Goal: Browse casually

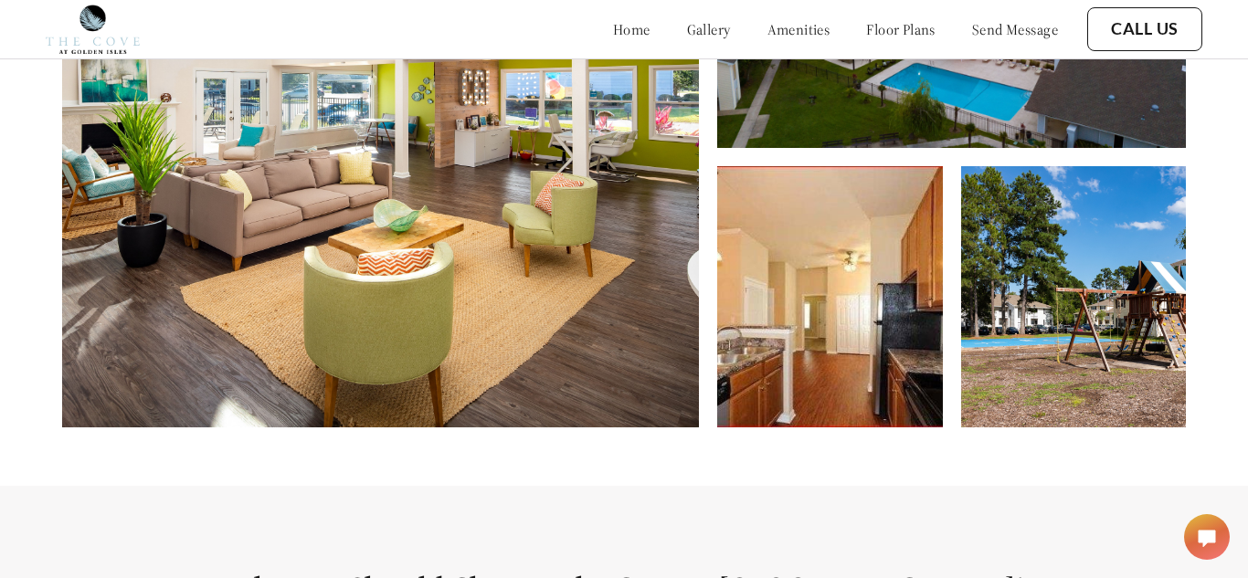
scroll to position [908, 0]
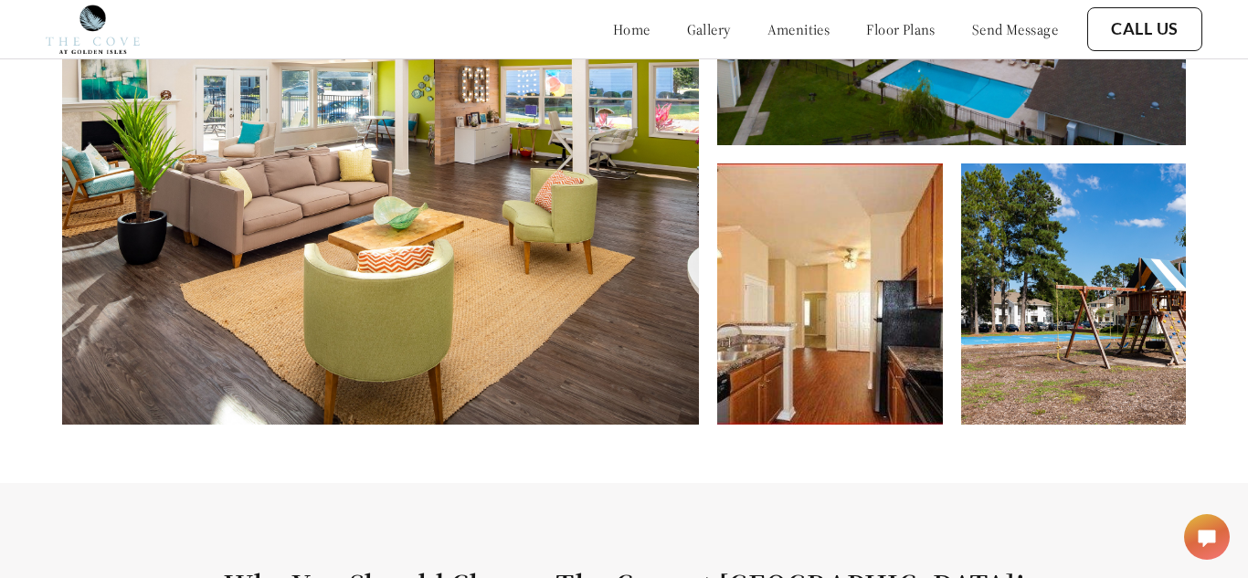
click at [842, 370] on img at bounding box center [829, 294] width 225 height 261
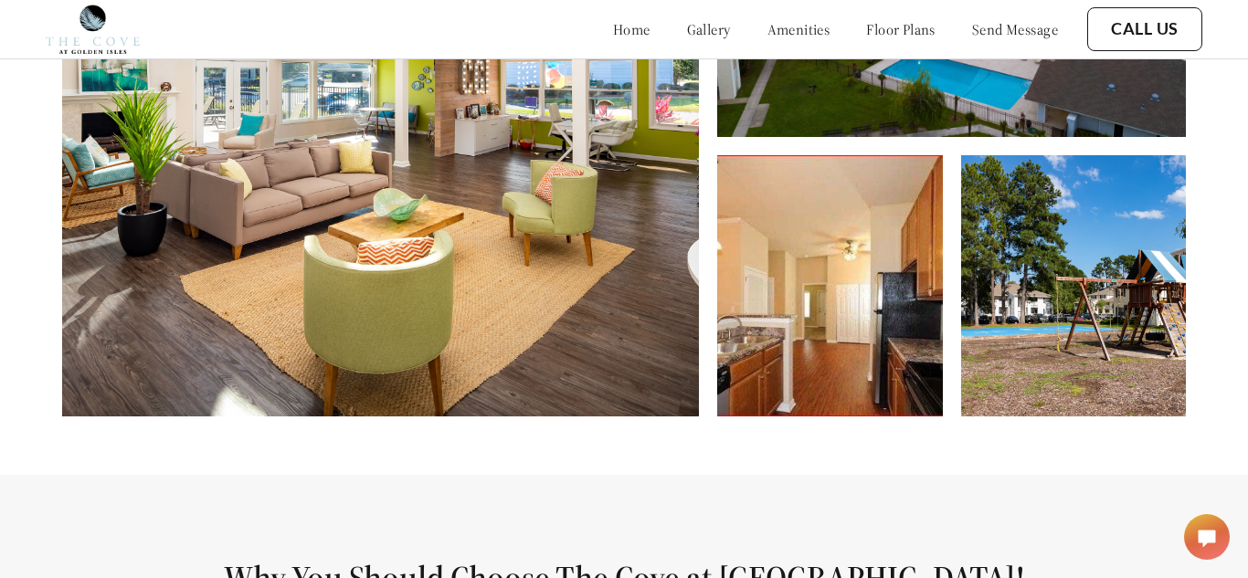
scroll to position [882, 0]
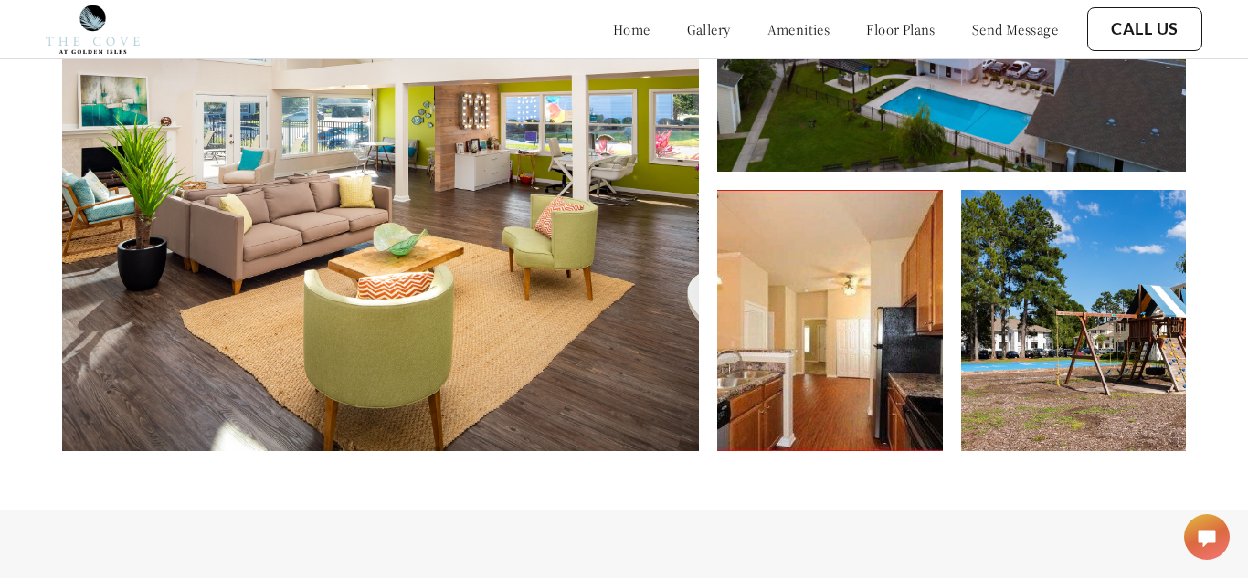
click at [831, 286] on img at bounding box center [829, 320] width 225 height 261
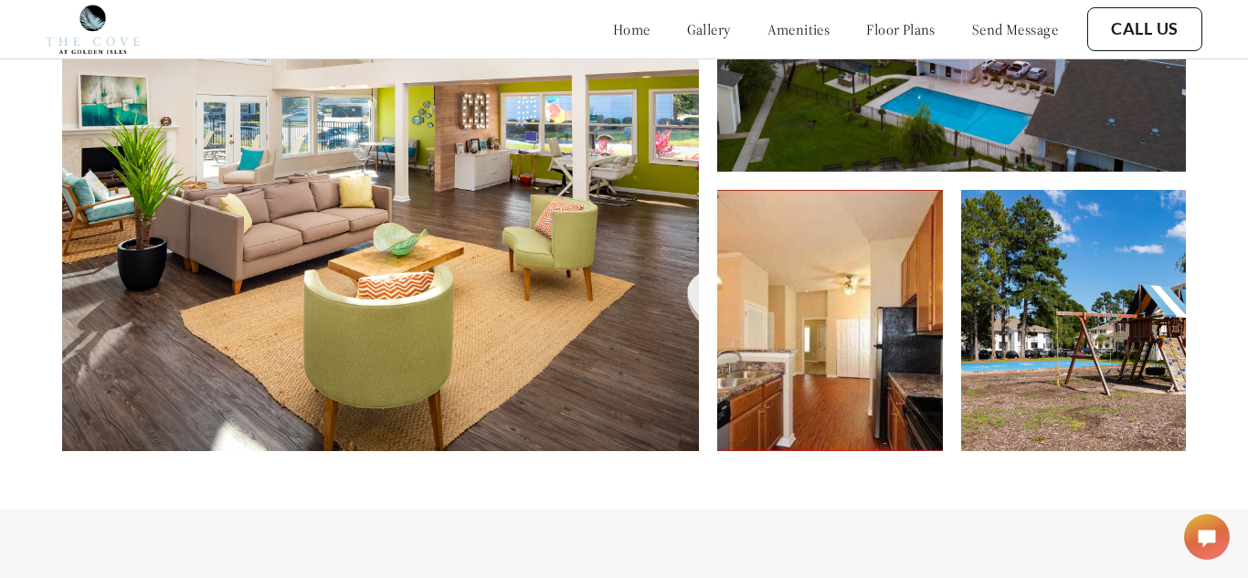
click at [831, 286] on img at bounding box center [829, 320] width 225 height 261
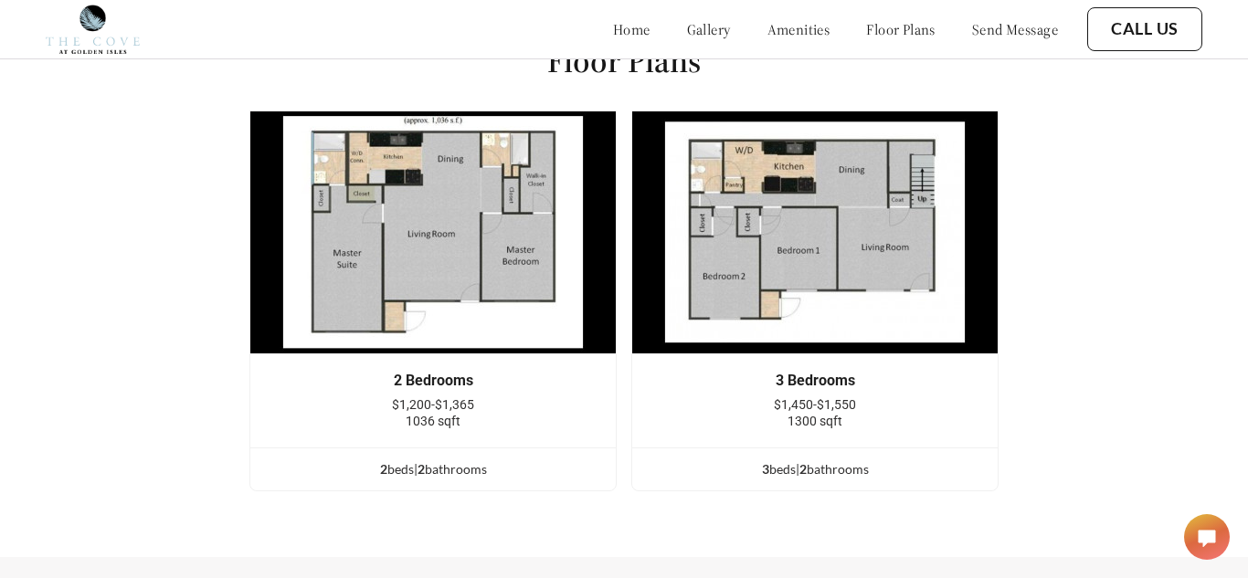
scroll to position [2123, 0]
